Goal: Information Seeking & Learning: Learn about a topic

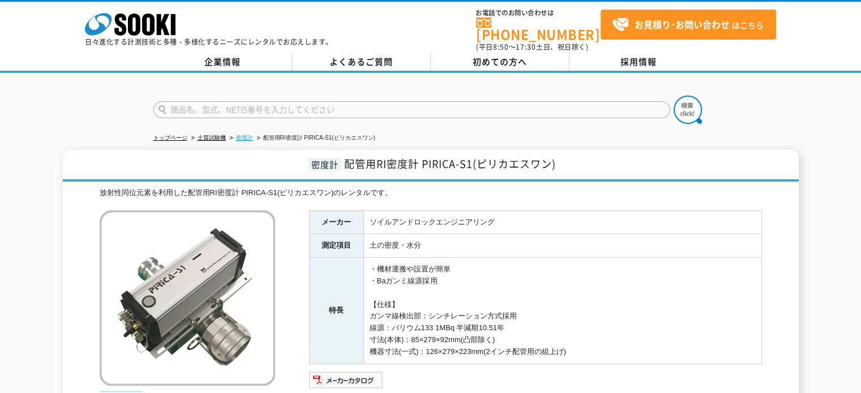
click at [250, 135] on link "密度計" at bounding box center [244, 138] width 17 height 6
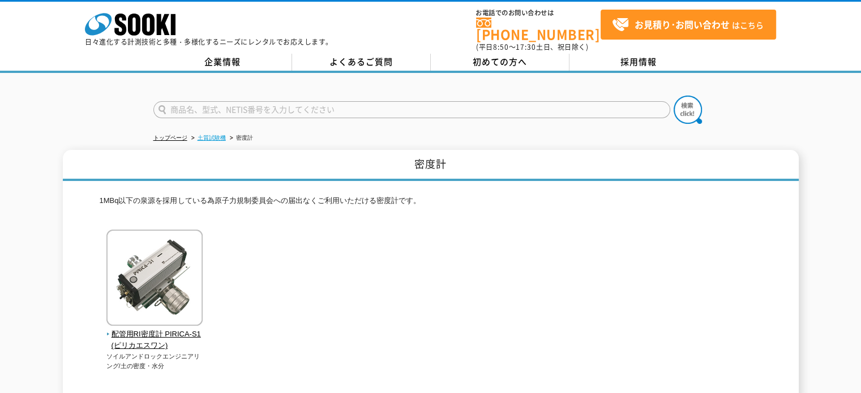
click at [211, 135] on link "土質試験機" at bounding box center [212, 138] width 28 height 6
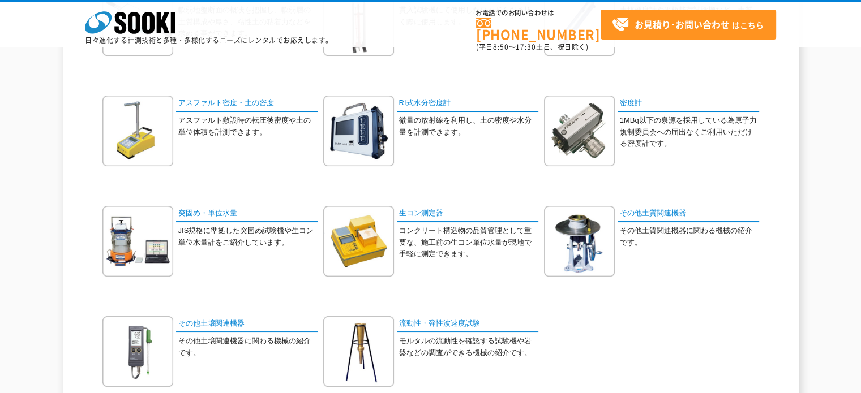
scroll to position [113, 0]
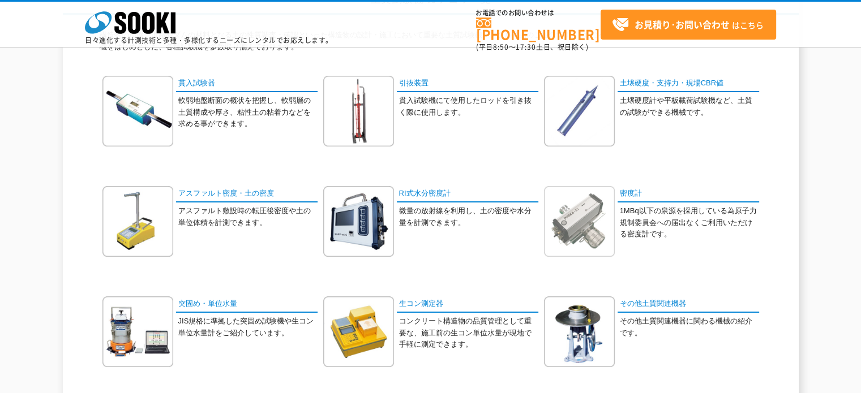
click at [562, 221] on img at bounding box center [579, 221] width 71 height 71
click at [416, 196] on link "RI式水分密度計" at bounding box center [468, 194] width 142 height 16
click at [609, 222] on img at bounding box center [579, 221] width 71 height 71
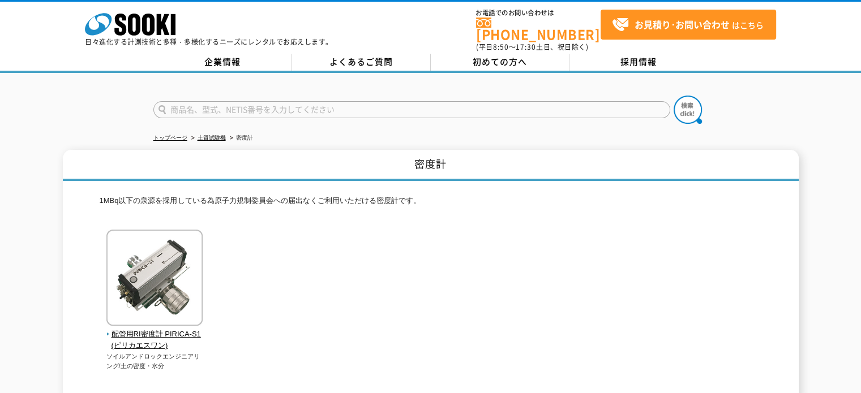
scroll to position [113, 0]
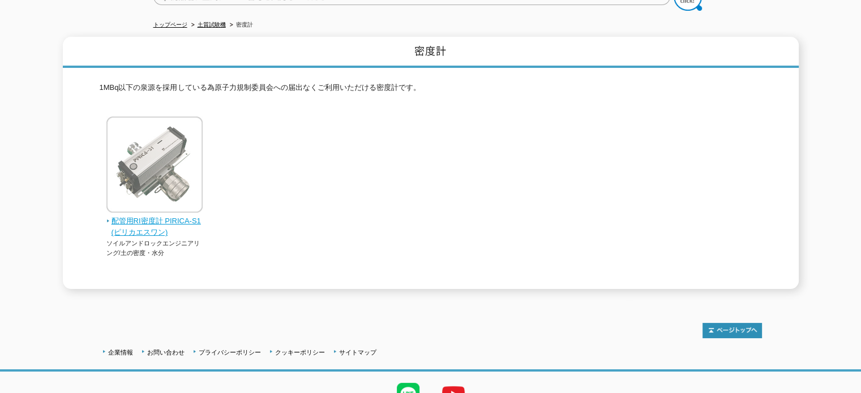
click at [162, 199] on img at bounding box center [154, 166] width 96 height 99
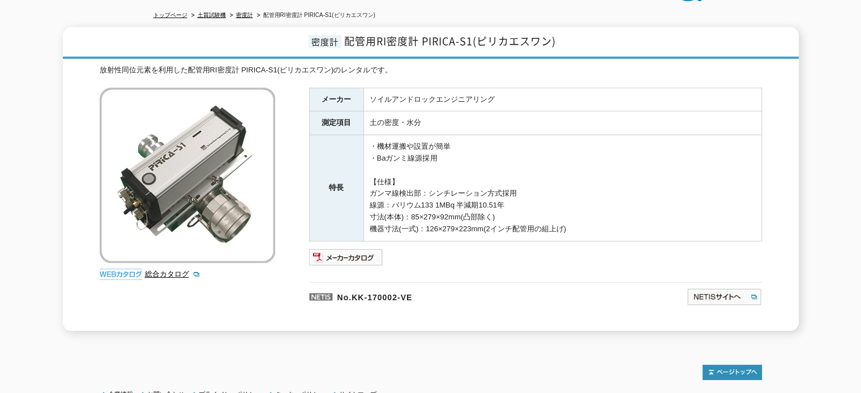
scroll to position [57, 0]
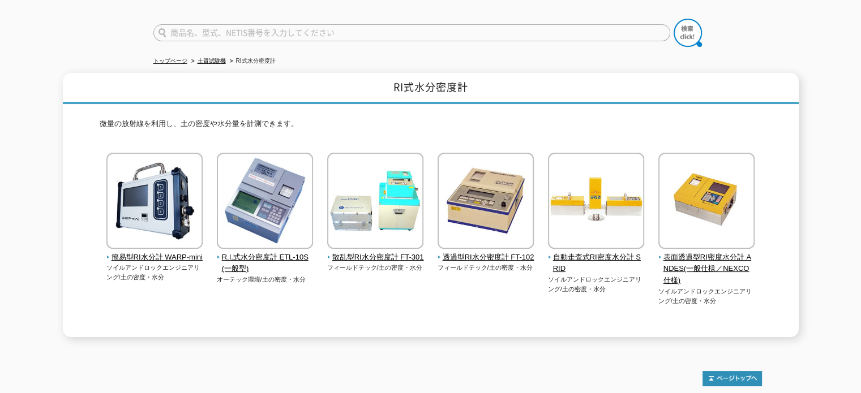
scroll to position [61, 0]
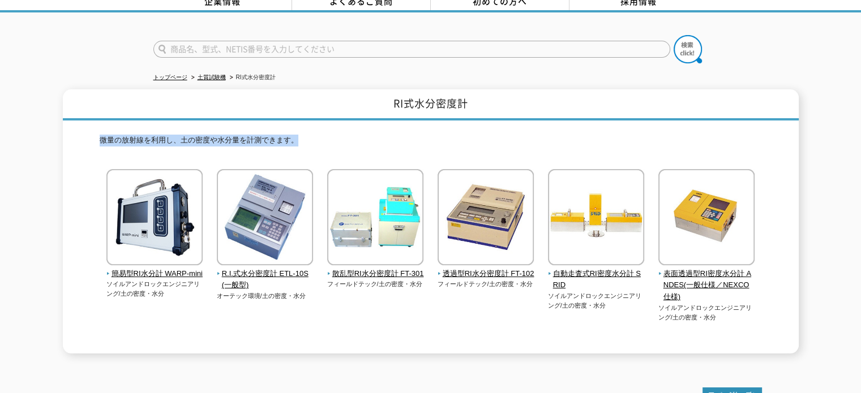
drag, startPoint x: 78, startPoint y: 134, endPoint x: 301, endPoint y: 127, distance: 222.6
click at [301, 127] on div "RI式水分密度計 微量の放射線を利用し、土の密度や水分量を計測できます。 簡易型RI水分計 WARP-mini ソイルアンドロックエンジニアリング/土の密度・…" at bounding box center [431, 221] width 736 height 264
click at [301, 135] on p "微量の放射線を利用し、土の密度や水分量を計測できます。" at bounding box center [431, 144] width 662 height 18
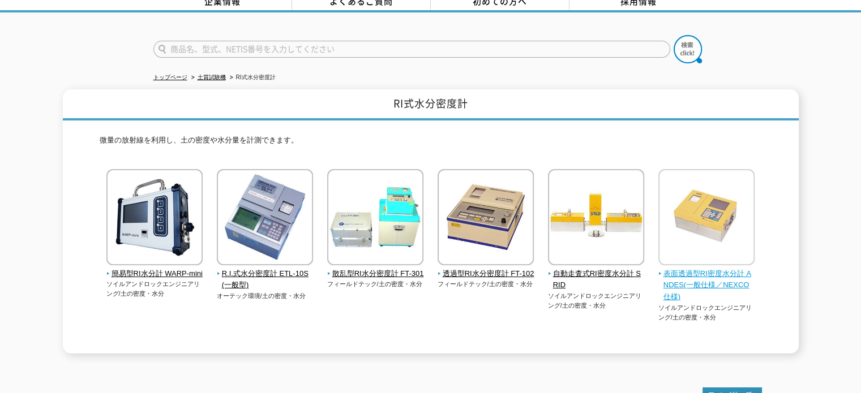
click at [697, 268] on span "表面透過型RI密度水分計 ANDES(一般仕様／NEXCO仕様)" at bounding box center [706, 285] width 97 height 35
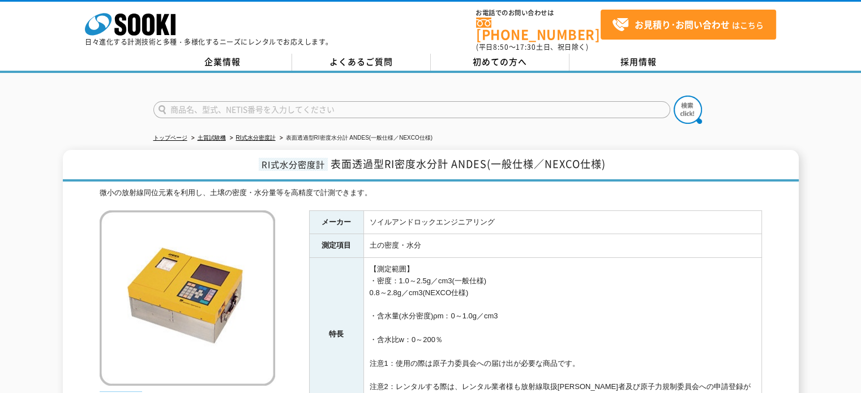
scroll to position [113, 0]
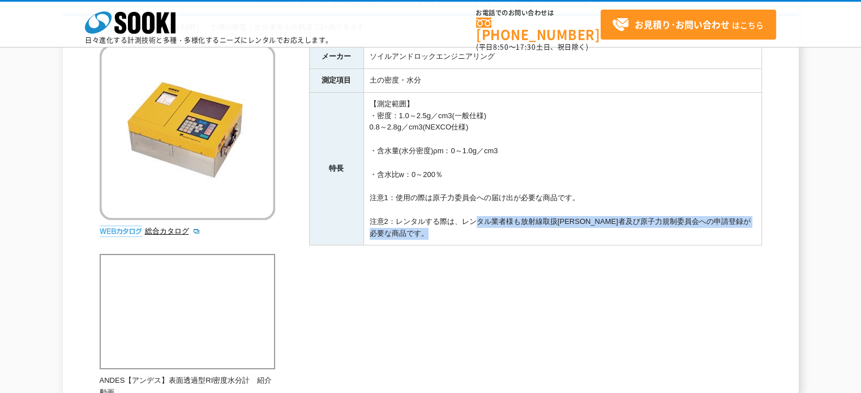
drag, startPoint x: 470, startPoint y: 225, endPoint x: 474, endPoint y: 255, distance: 30.2
click at [474, 255] on div "メーカー ソイルアンドロックエンジニアリング 測定項目 土の密度・水分 特長 【測定範囲】 ・密度：1.0～2.5g／cm3(一般仕様) 0.8～2.8g／c…" at bounding box center [535, 166] width 453 height 243
click at [474, 255] on ul at bounding box center [535, 258] width 453 height 11
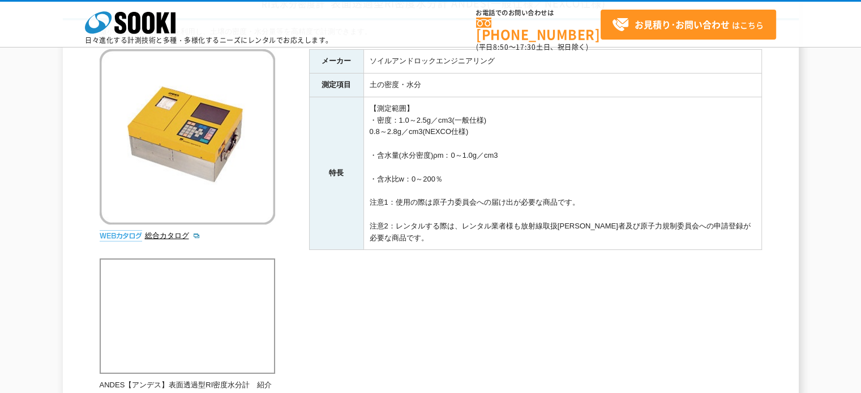
scroll to position [52, 0]
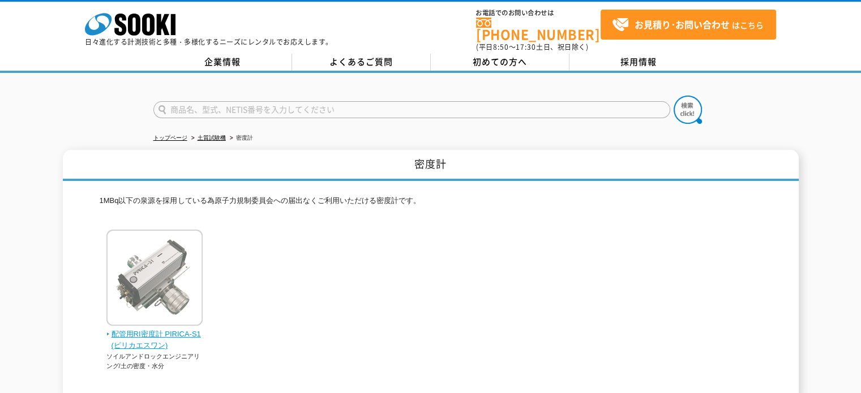
click at [161, 247] on img at bounding box center [154, 279] width 96 height 99
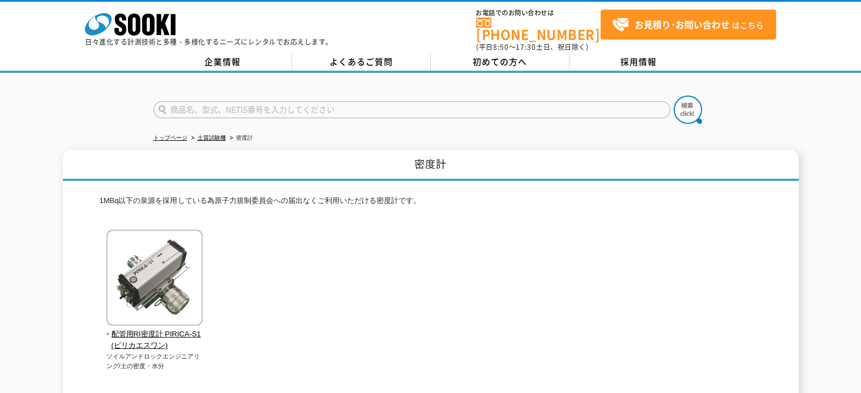
scroll to position [57, 0]
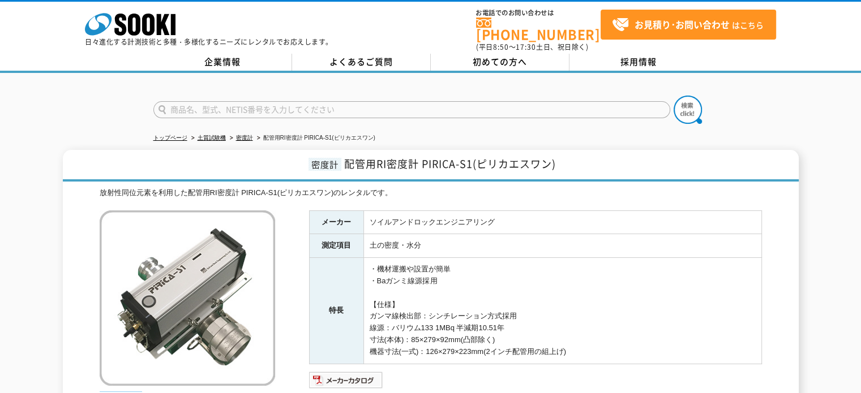
scroll to position [57, 0]
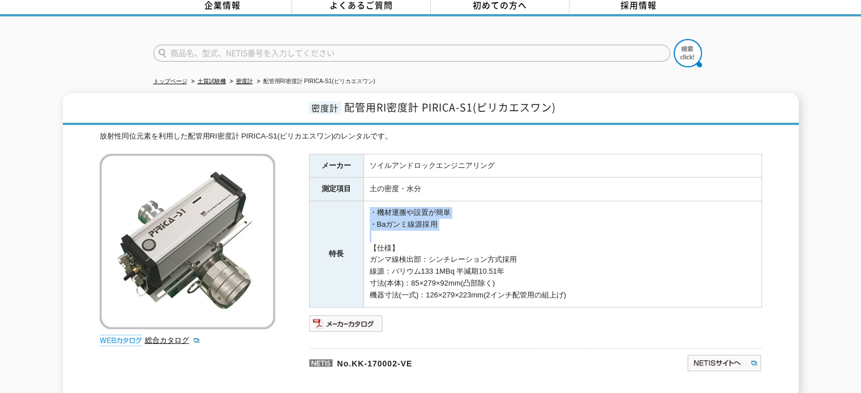
drag, startPoint x: 366, startPoint y: 203, endPoint x: 366, endPoint y: 239, distance: 36.2
click at [366, 239] on td "・機材運搬や設置が簡単 ・Baガンミ線源採用 【仕様】 ガンマ線検出部：シンチレーション方式採用 線源：バリウム133 1MBq 半減期10.51年 寸法(本…" at bounding box center [562, 255] width 398 height 106
click at [347, 315] on img at bounding box center [346, 324] width 74 height 18
